Goal: Navigation & Orientation: Find specific page/section

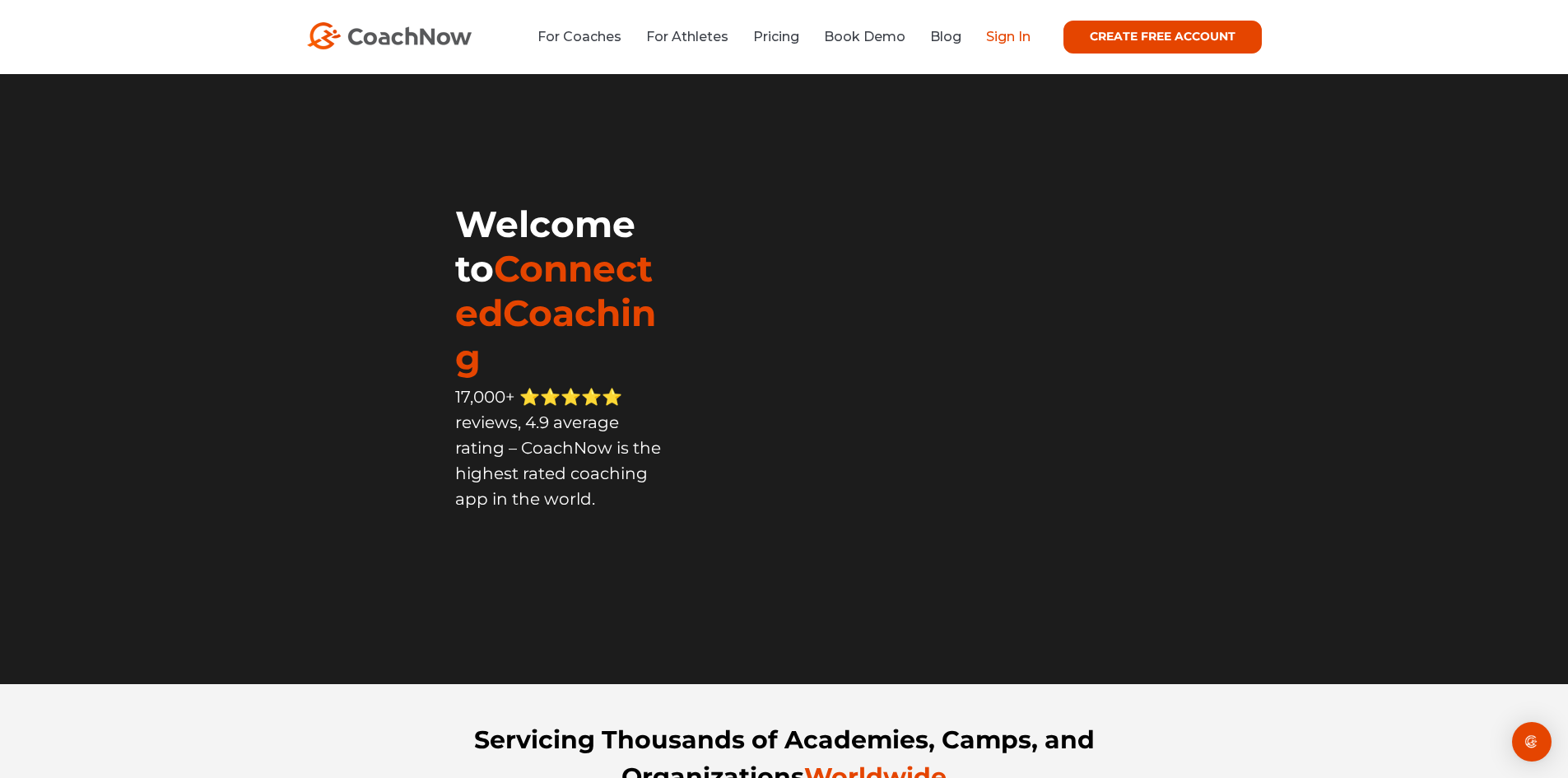
click at [1005, 29] on link "Sign In" at bounding box center [1008, 36] width 45 height 15
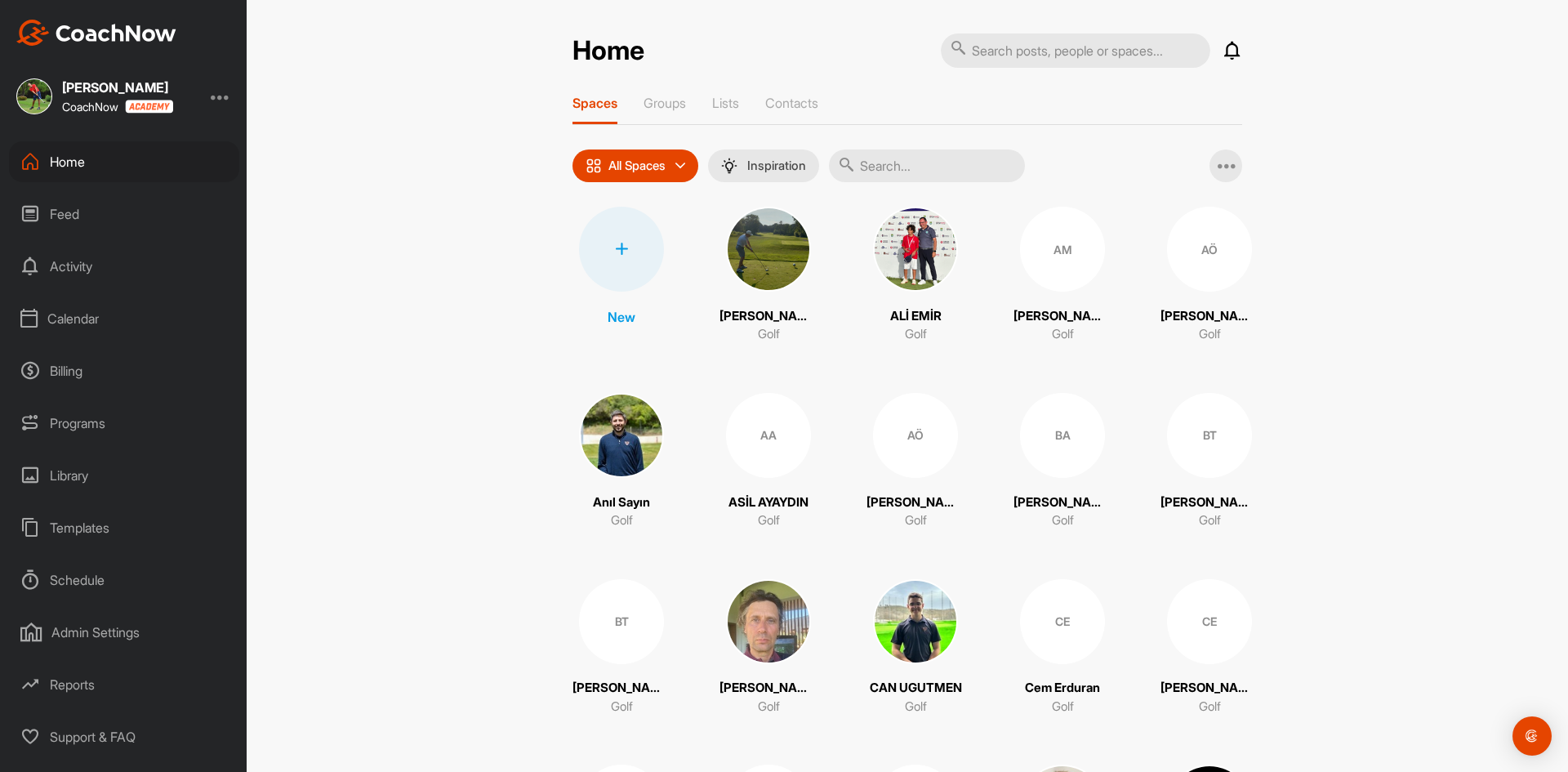
click at [61, 320] on div "Calendar" at bounding box center [124, 318] width 231 height 41
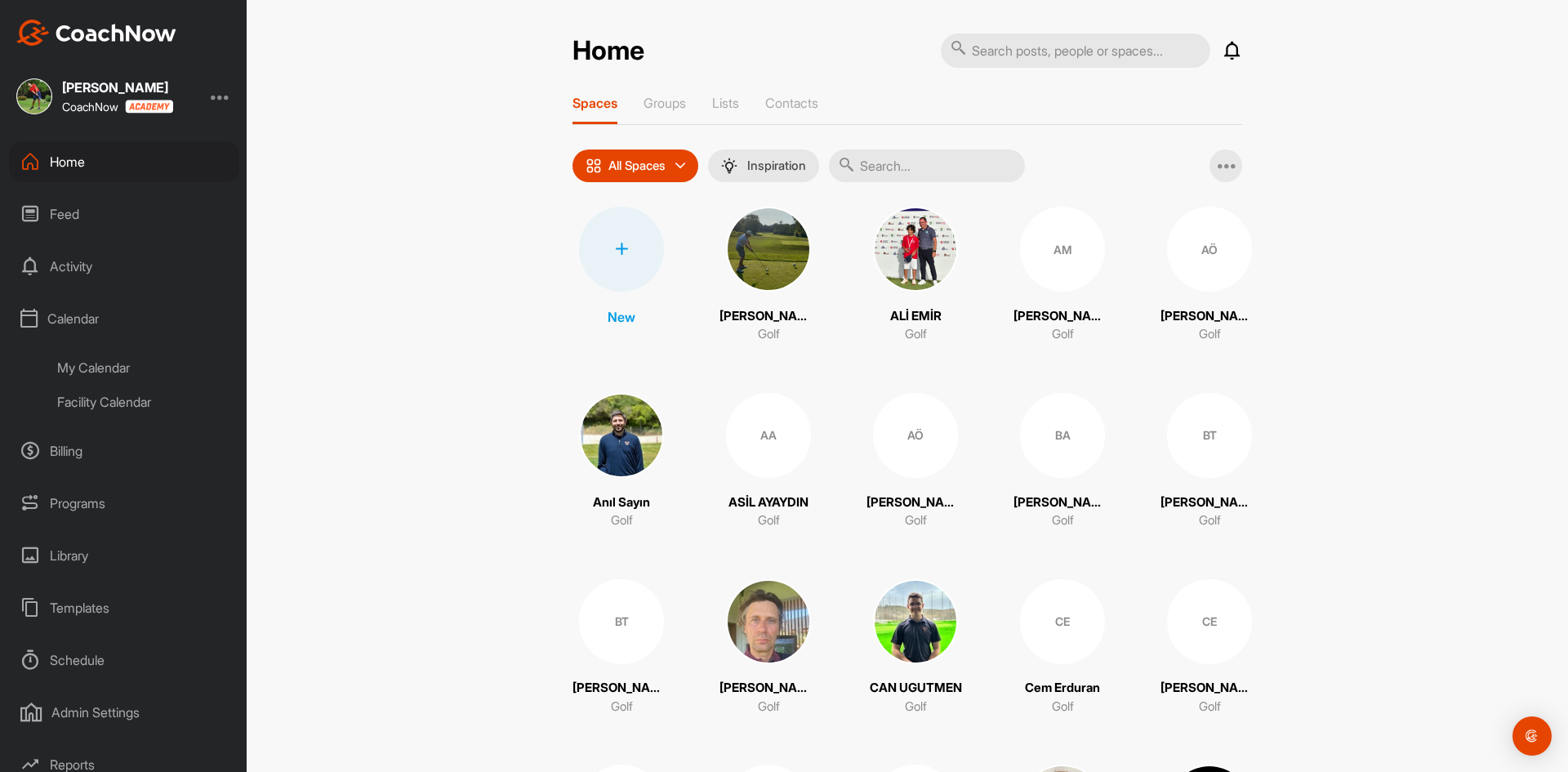
click at [98, 408] on div "Facility Calendar" at bounding box center [142, 402] width 194 height 34
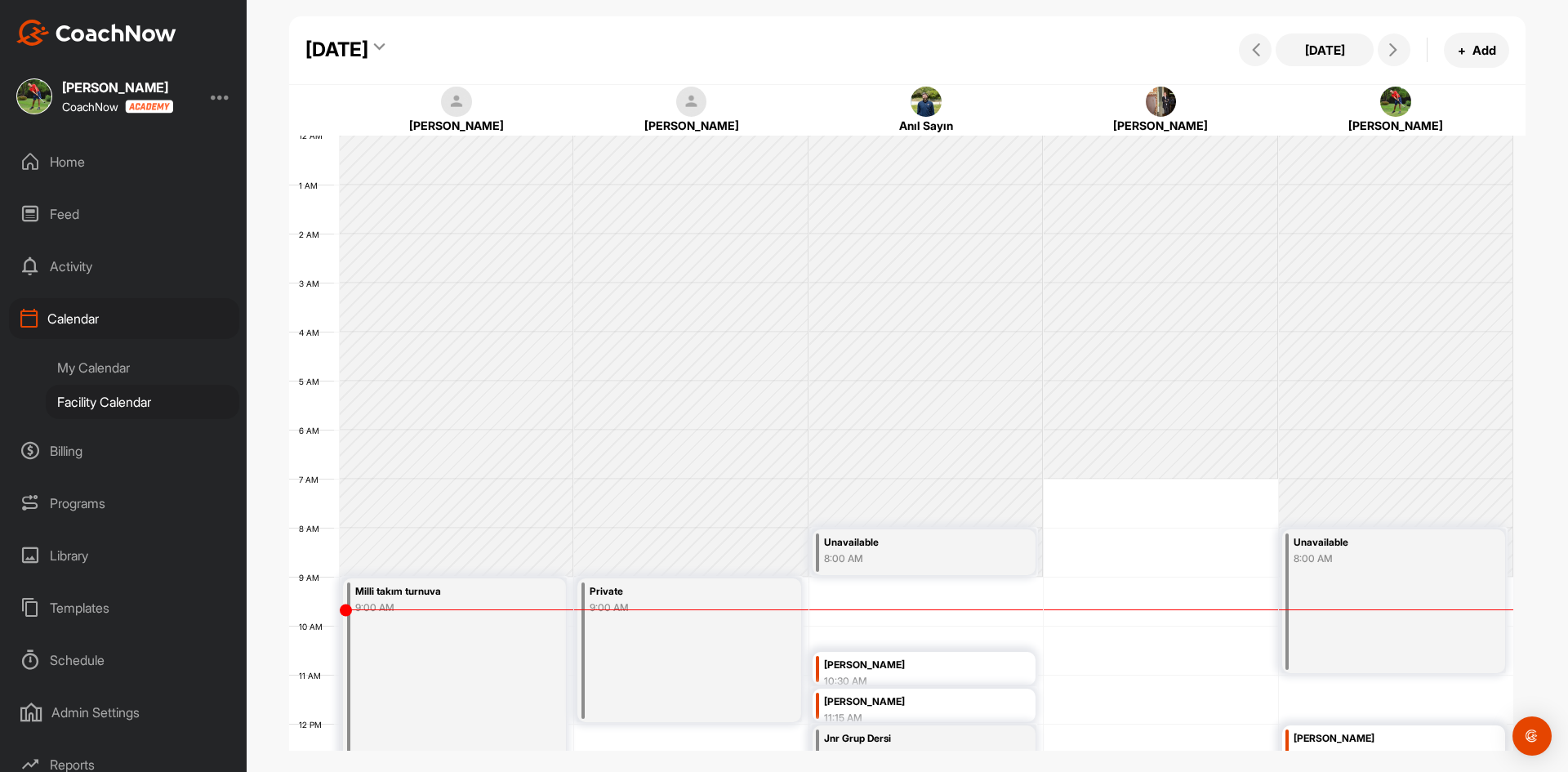
scroll to position [283, 0]
